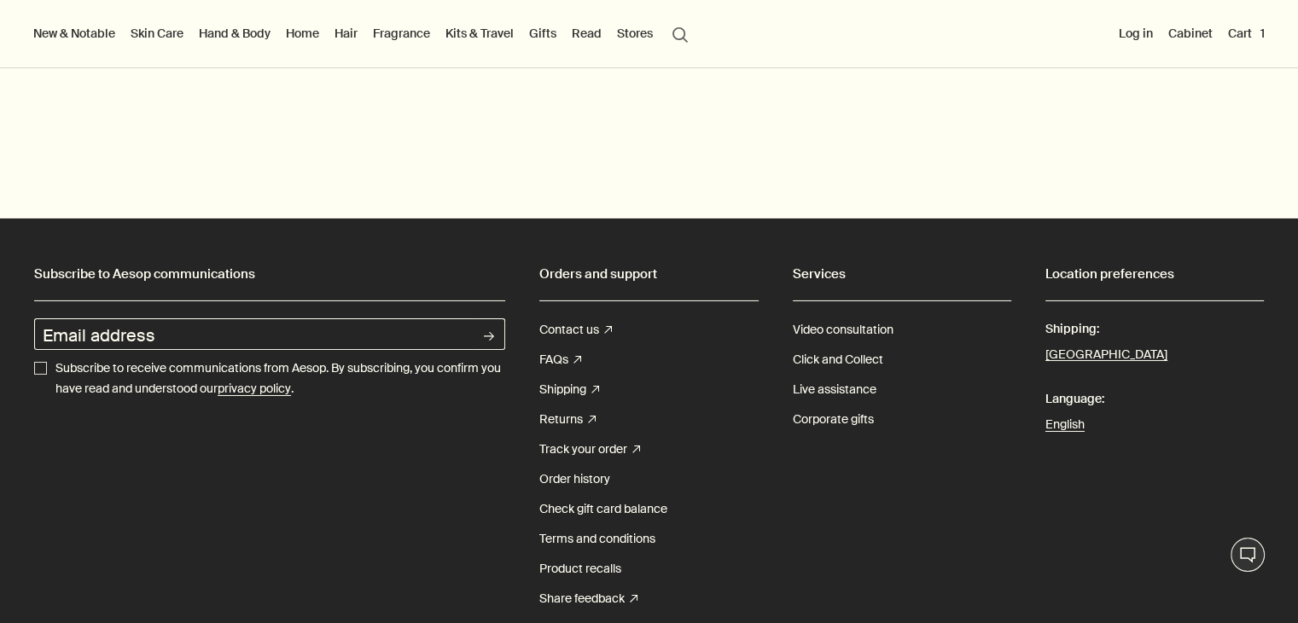
scroll to position [5729, 0]
click at [1098, 344] on button "[GEOGRAPHIC_DATA]" at bounding box center [1107, 355] width 122 height 22
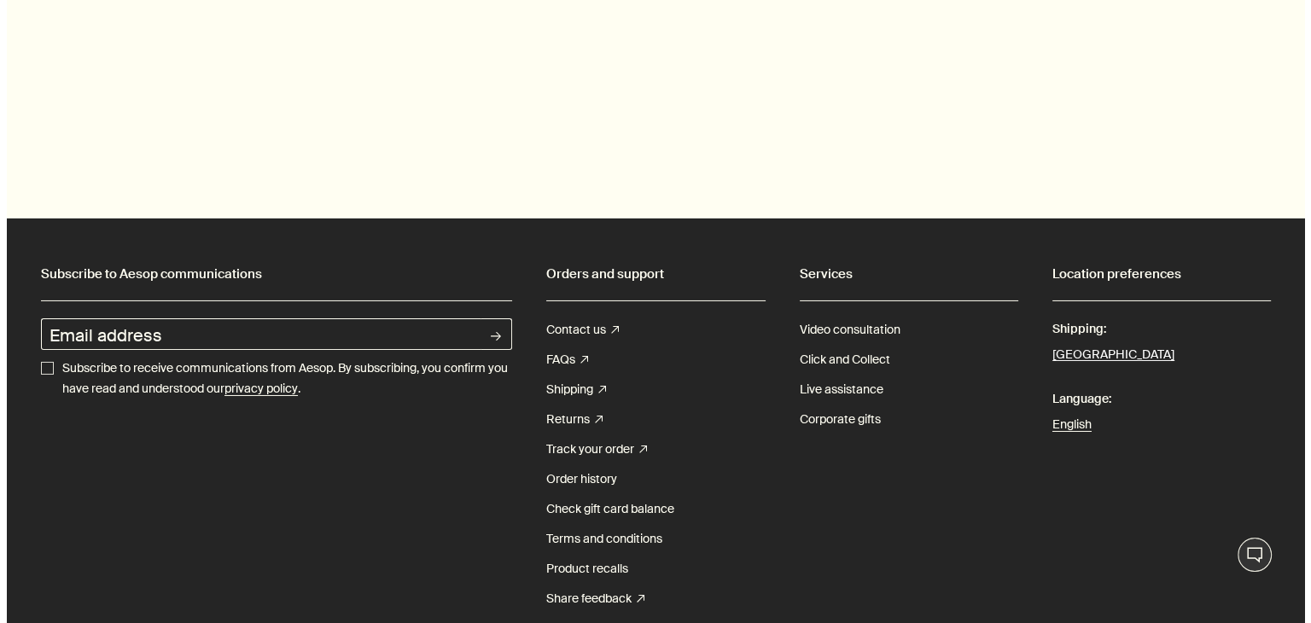
scroll to position [5758, 0]
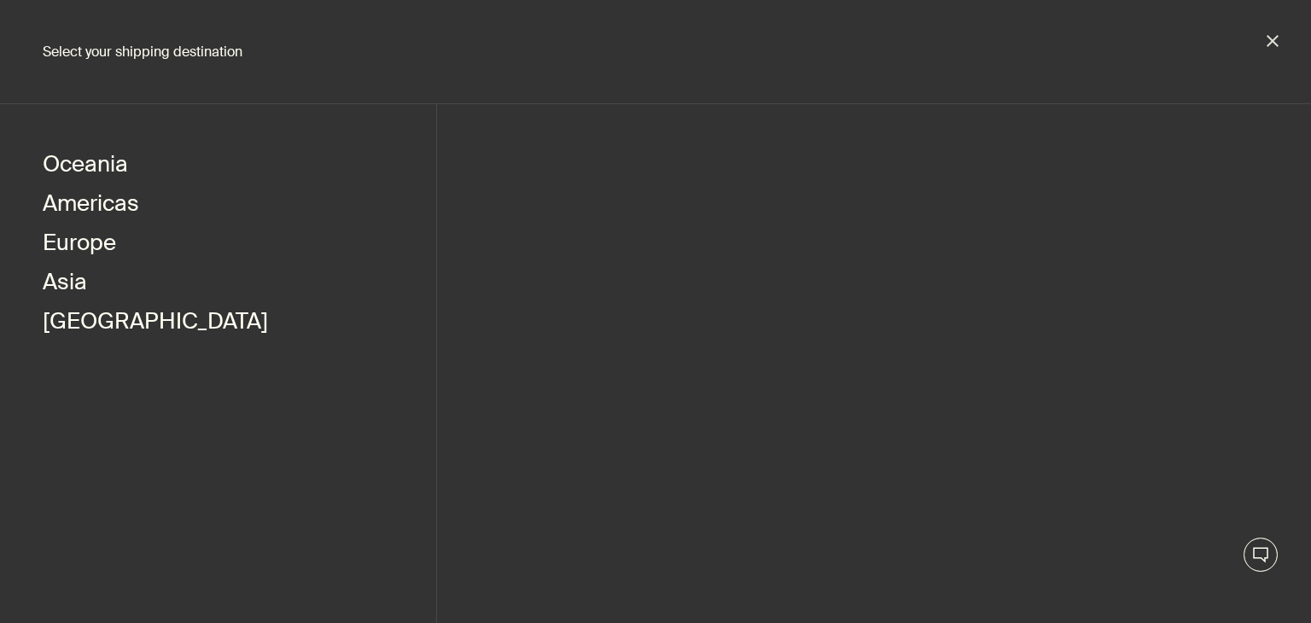
click at [133, 52] on h2 "Select your shipping destination" at bounding box center [655, 52] width 1311 height 104
click at [117, 205] on button "Americas" at bounding box center [91, 205] width 96 height 39
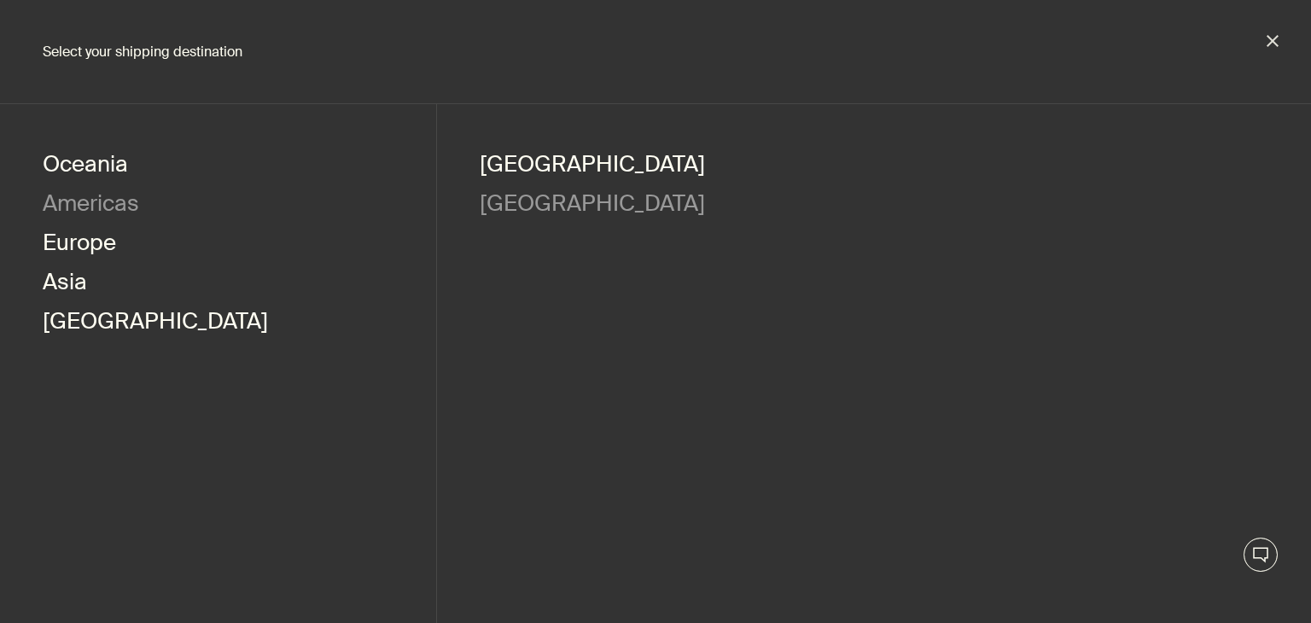
click at [510, 205] on link "[GEOGRAPHIC_DATA]" at bounding box center [592, 205] width 225 height 39
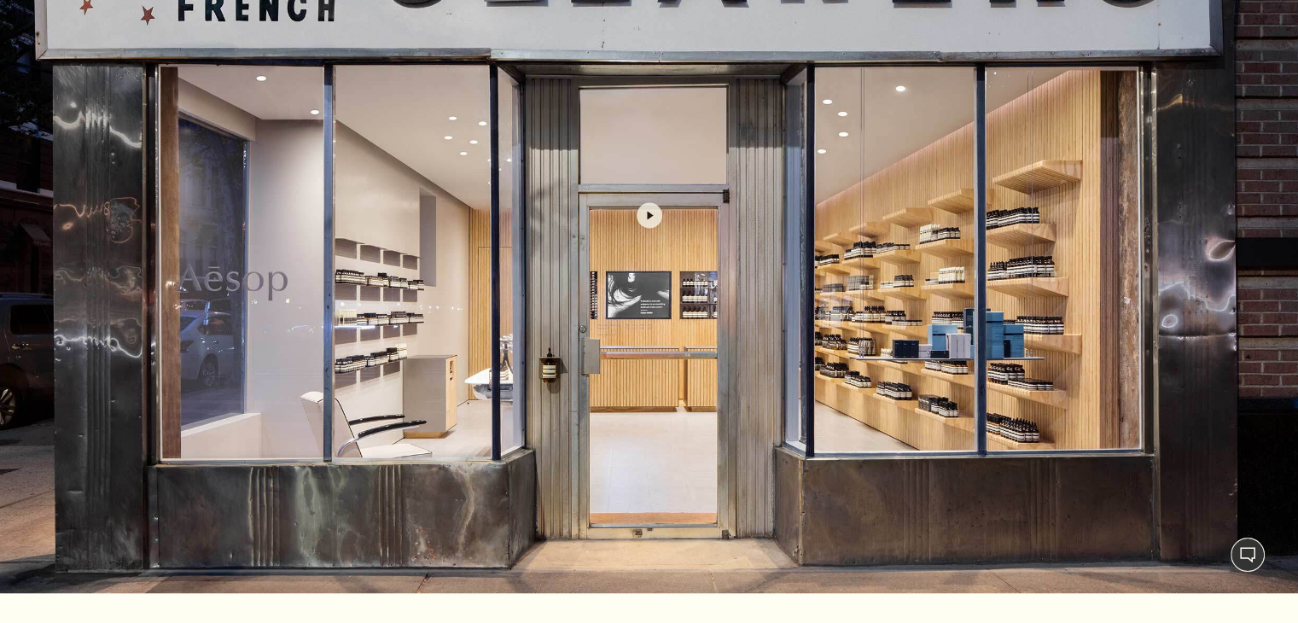
scroll to position [3017, 0]
